Goal: Task Accomplishment & Management: Use online tool/utility

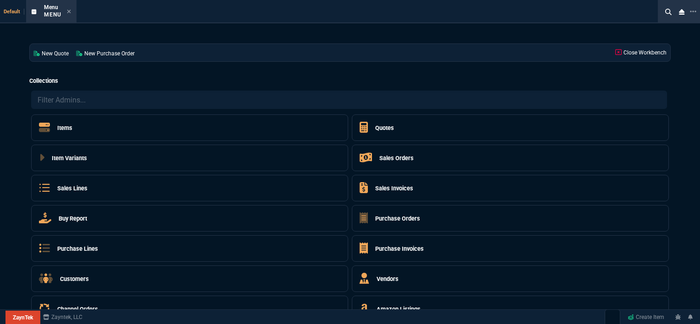
select select "12: [PERSON_NAME]"
click at [70, 11] on icon at bounding box center [69, 11] width 4 height 5
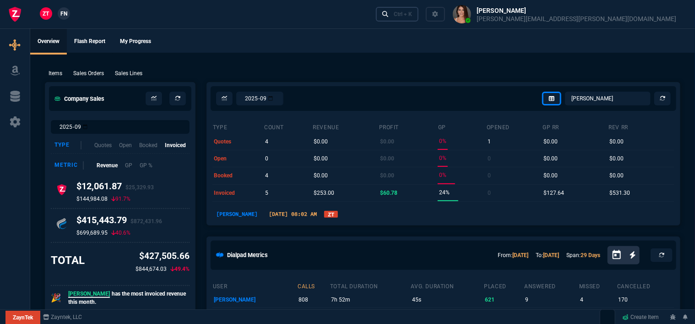
click at [412, 14] on div "Ctrl + K" at bounding box center [403, 14] width 18 height 7
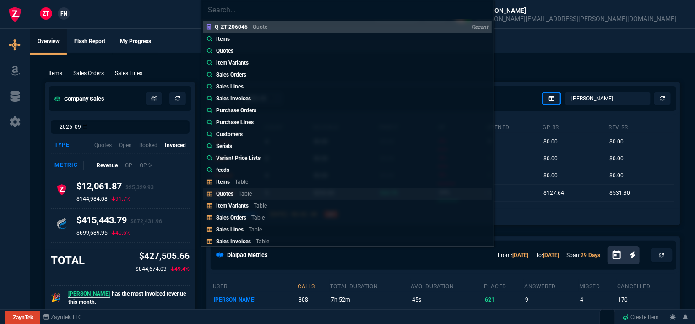
click at [233, 190] on div "Quotes Table" at bounding box center [235, 194] width 39 height 8
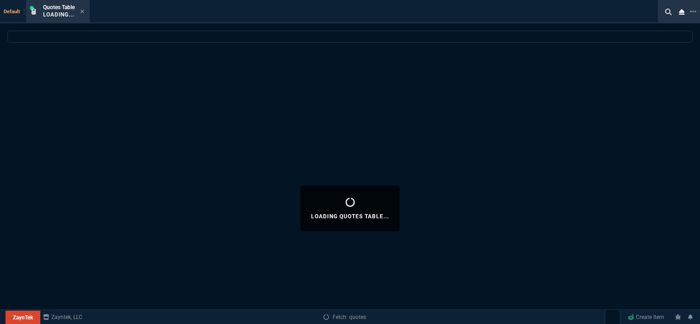
select select
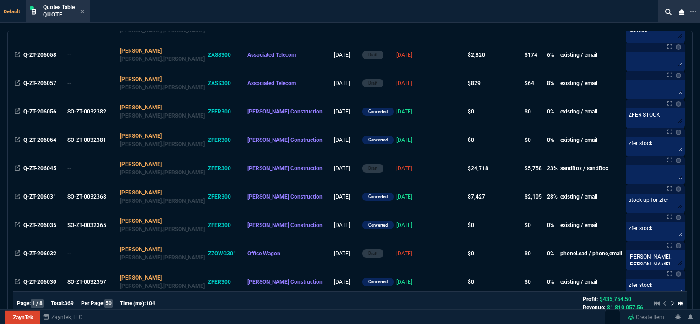
scroll to position [412, 0]
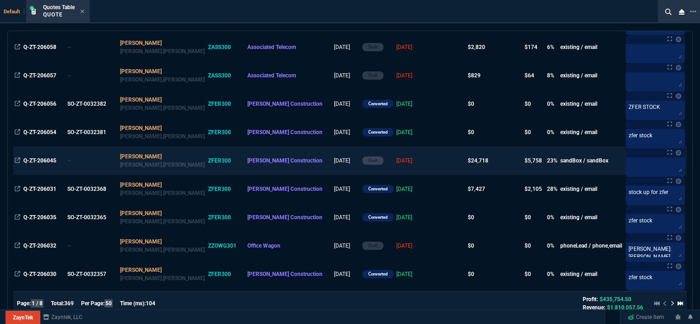
click at [431, 167] on td at bounding box center [448, 161] width 35 height 28
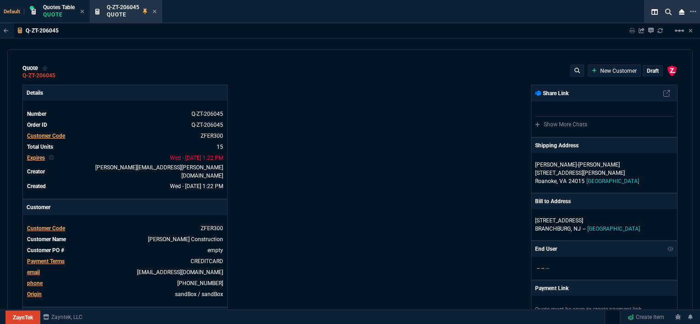
type input "100"
type input "995"
type input "1260.57"
type input "22"
type input "190"
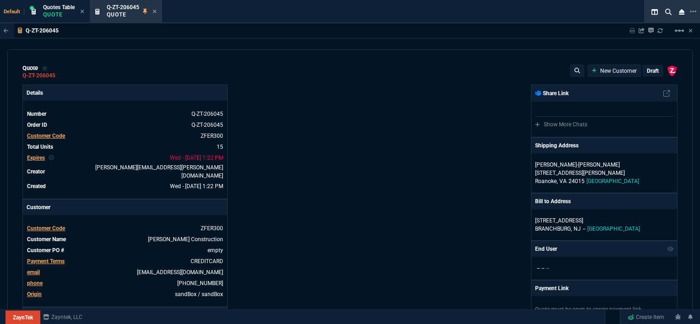
type input "1178.09"
type input "11"
type input "135"
type input "1908.52"
type input "18"
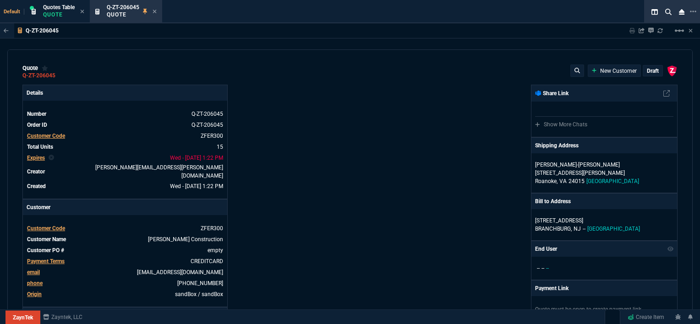
type input "211"
type input "1746.35"
type input "100"
type input "2085"
type input "2844.07"
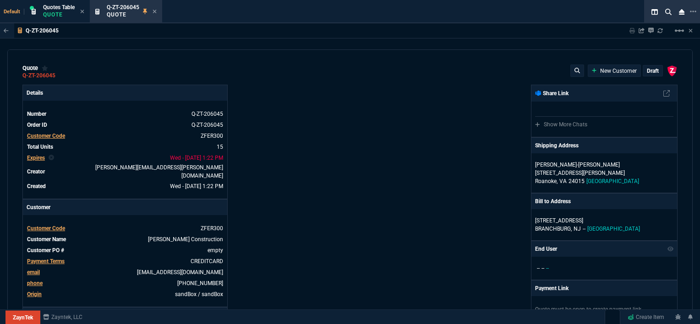
type input "100"
type input "1665"
type input "2494.8"
type input "13"
type input "361"
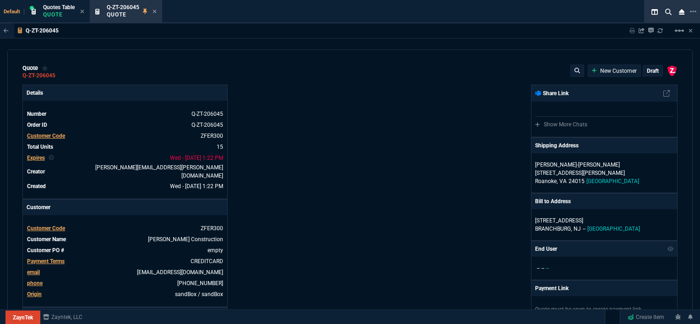
type input "3548.15"
type input "20"
type input "715"
type input "4041.58"
type input "3"
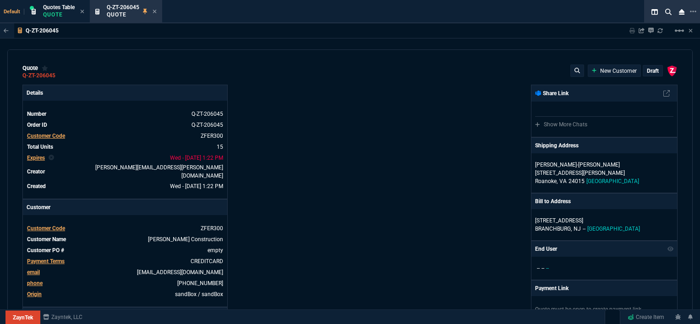
type input "12"
type input "699"
type input "11"
type input "88"
type input "1049"
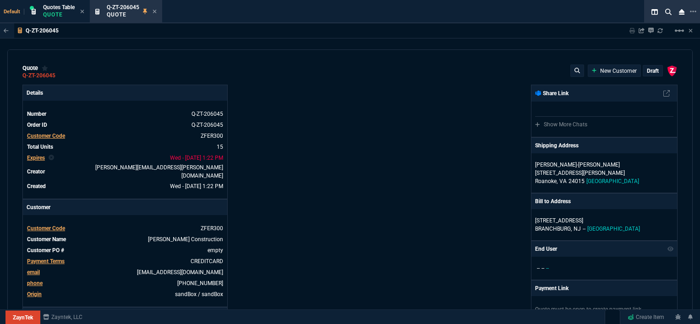
type input "2"
type input "33"
type input "1999"
type input "10"
type input "121"
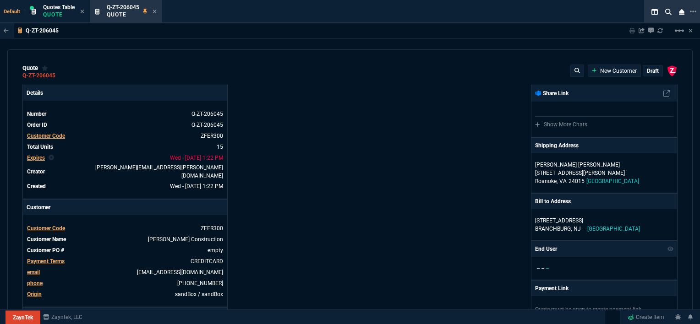
type input "1649"
type input "3"
type input "75"
type input "4352.04"
type input "2"
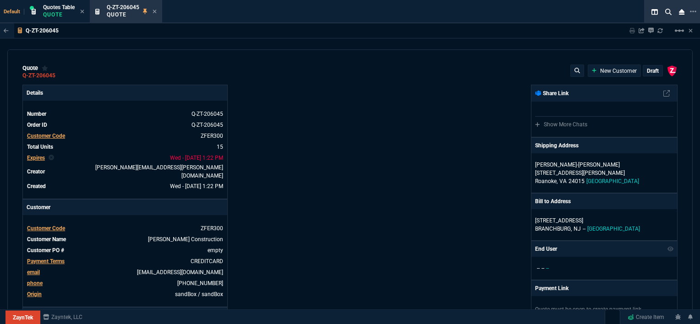
type input "59"
type input "4964.65"
type input "0"
type input "6409.36"
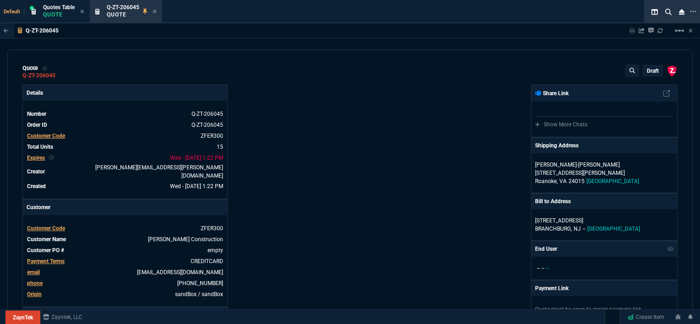
type input "21"
type input "28"
type input "33"
type input "34"
type input "27"
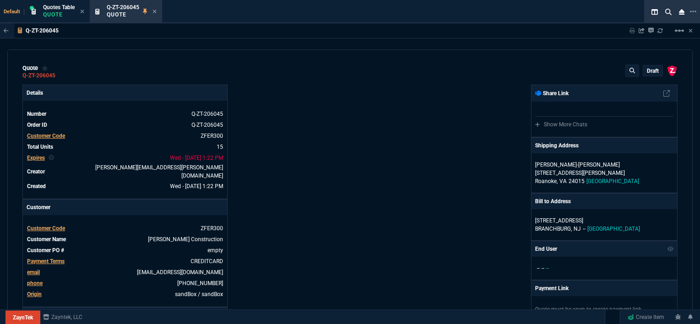
type input "33"
type input "24"
type input "10"
type input "33"
type input "26"
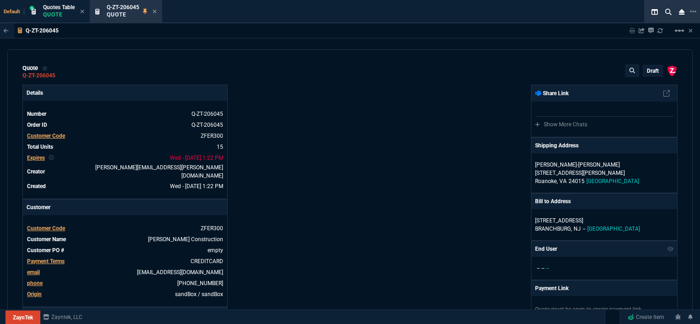
type input "33"
type input "27"
type input "33"
type input "26"
type input "100"
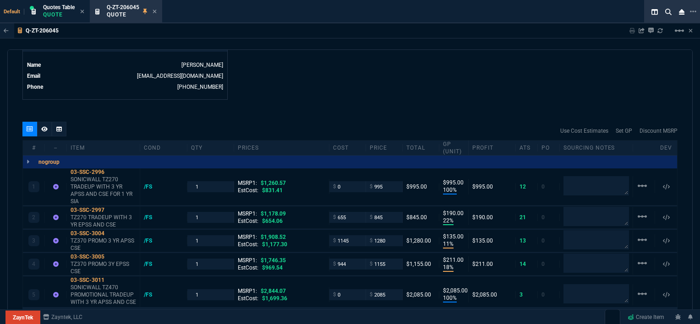
scroll to position [504, 0]
